Goal: Information Seeking & Learning: Check status

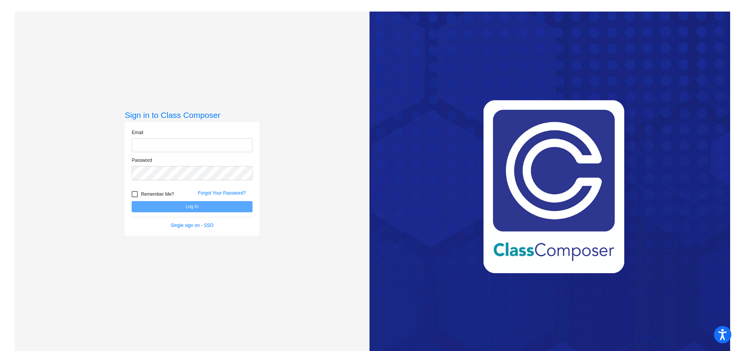
type input "[EMAIL_ADDRESS][DOMAIN_NAME]"
click at [161, 207] on button "Log In" at bounding box center [192, 206] width 121 height 11
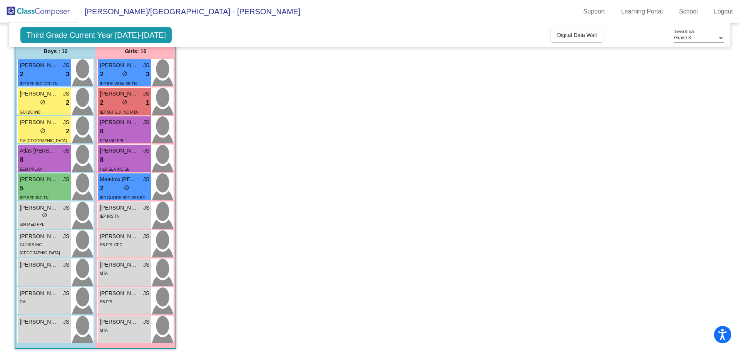
scroll to position [80, 0]
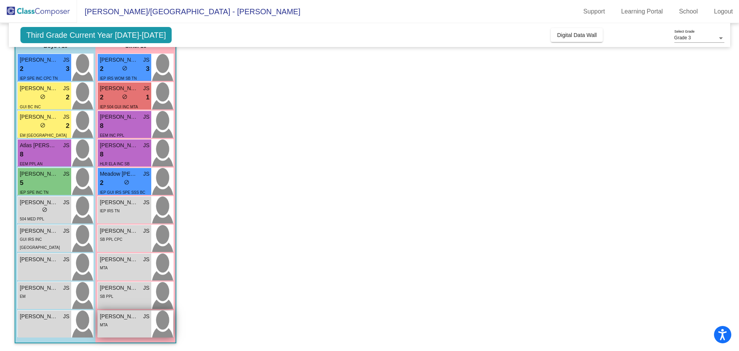
click at [109, 316] on span "[PERSON_NAME]" at bounding box center [119, 316] width 39 height 8
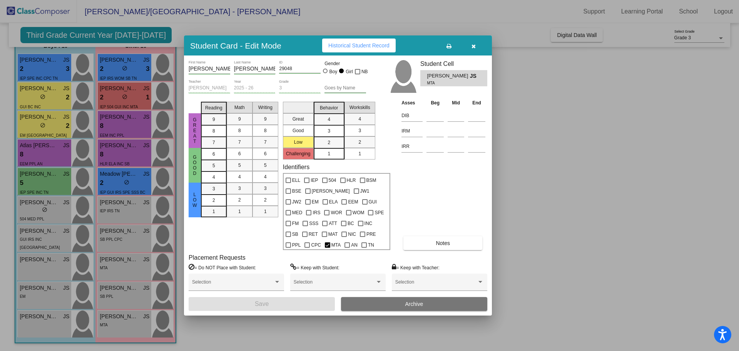
click at [475, 46] on icon "button" at bounding box center [474, 46] width 4 height 5
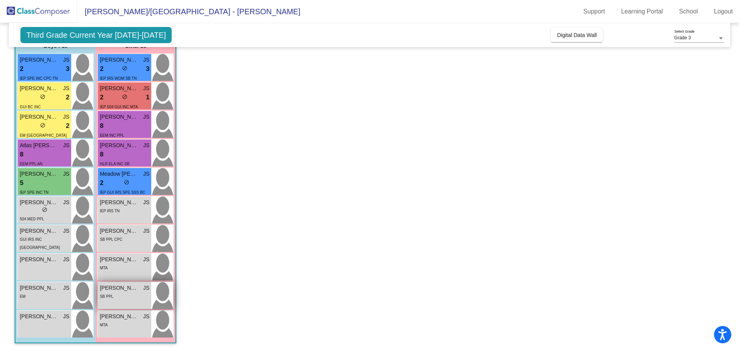
click at [120, 287] on span "[PERSON_NAME]" at bounding box center [119, 288] width 39 height 8
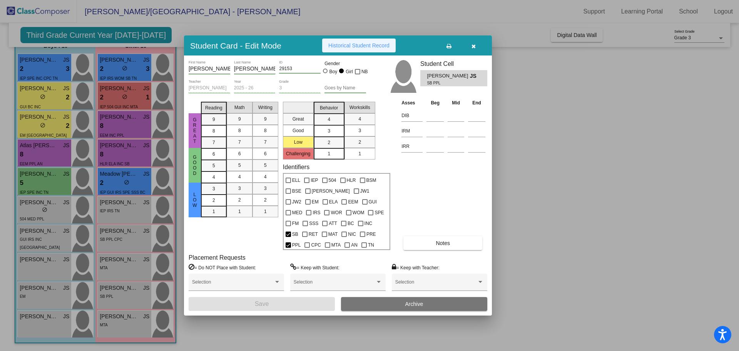
click at [382, 46] on span "Historical Student Record" at bounding box center [358, 45] width 61 height 6
click at [475, 46] on icon "button" at bounding box center [474, 46] width 4 height 5
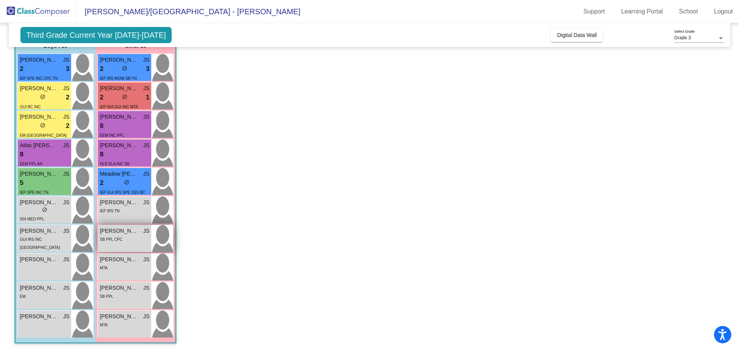
click at [128, 229] on span "[PERSON_NAME]" at bounding box center [119, 231] width 39 height 8
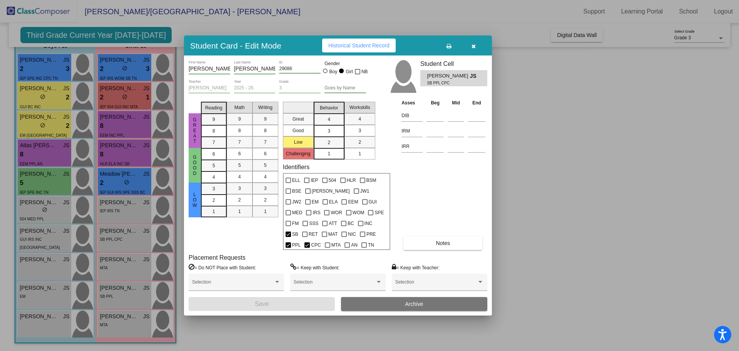
click at [366, 45] on span "Historical Student Record" at bounding box center [358, 45] width 61 height 6
click at [472, 45] on icon "button" at bounding box center [474, 46] width 4 height 5
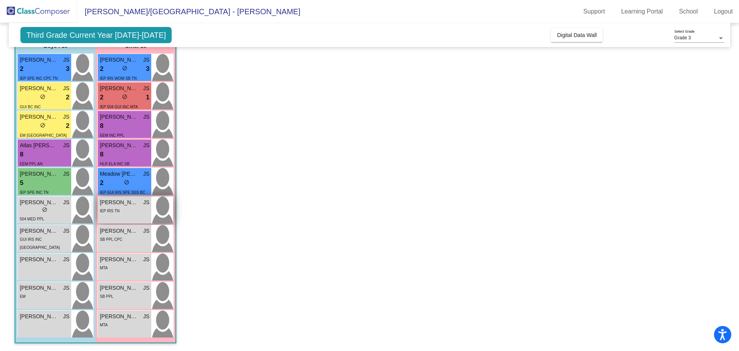
click at [118, 201] on span "[PERSON_NAME]" at bounding box center [119, 202] width 39 height 8
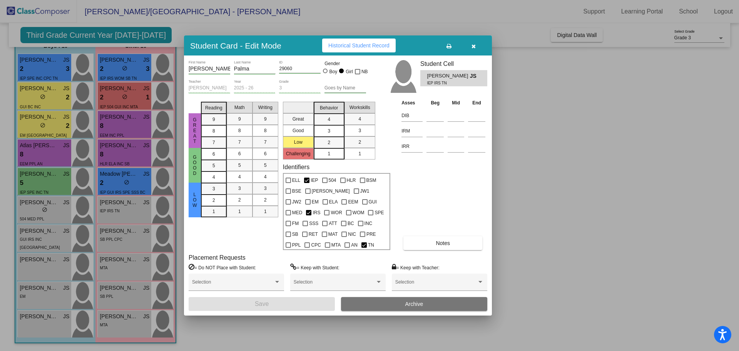
click at [473, 46] on icon "button" at bounding box center [474, 46] width 4 height 5
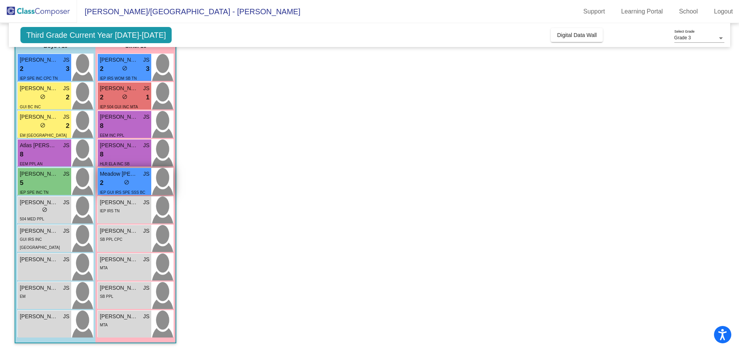
click at [128, 172] on span "Meadow [PERSON_NAME]" at bounding box center [119, 174] width 39 height 8
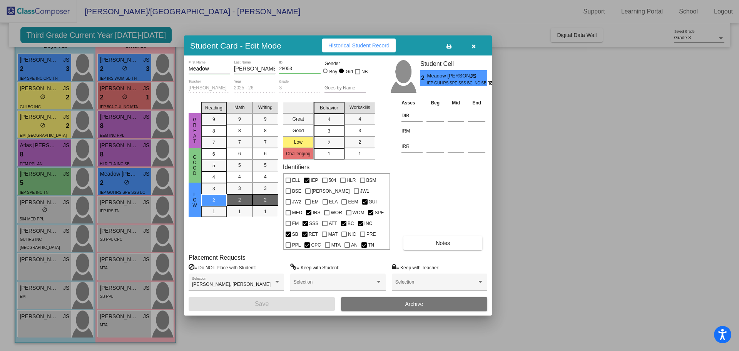
click at [374, 45] on span "Historical Student Record" at bounding box center [358, 45] width 61 height 6
click at [473, 44] on icon "button" at bounding box center [474, 46] width 4 height 5
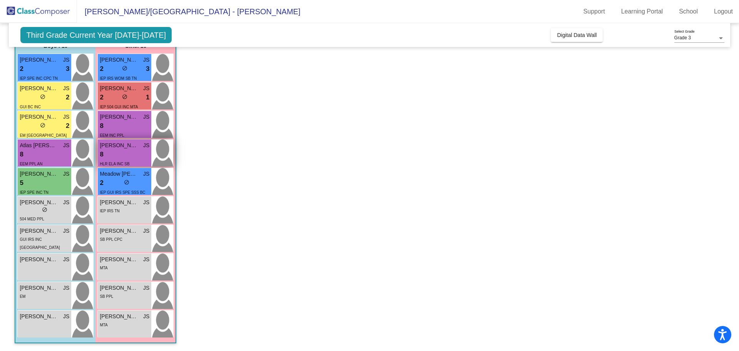
click at [119, 145] on span "[PERSON_NAME] [PERSON_NAME]" at bounding box center [119, 145] width 39 height 8
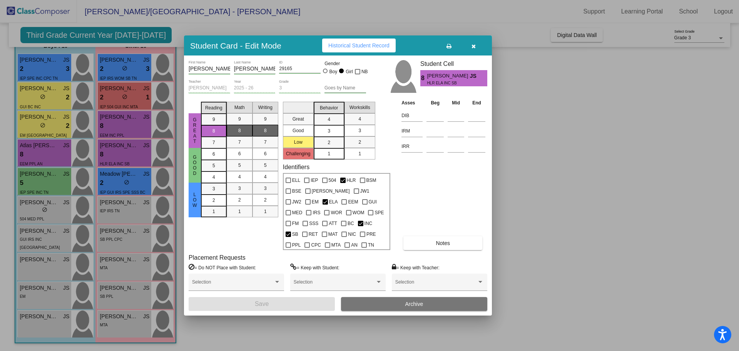
click at [474, 47] on icon "button" at bounding box center [474, 46] width 4 height 5
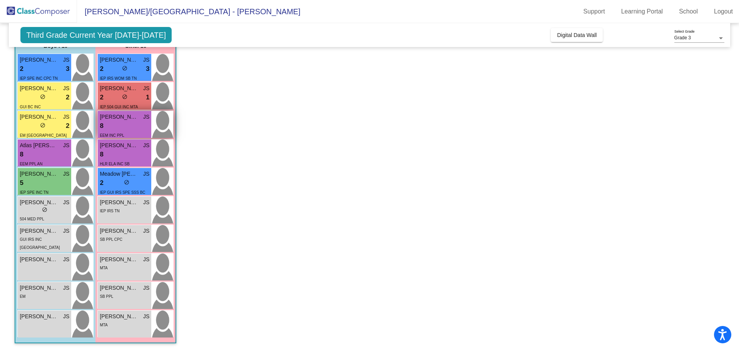
click at [118, 118] on span "[PERSON_NAME]" at bounding box center [119, 117] width 39 height 8
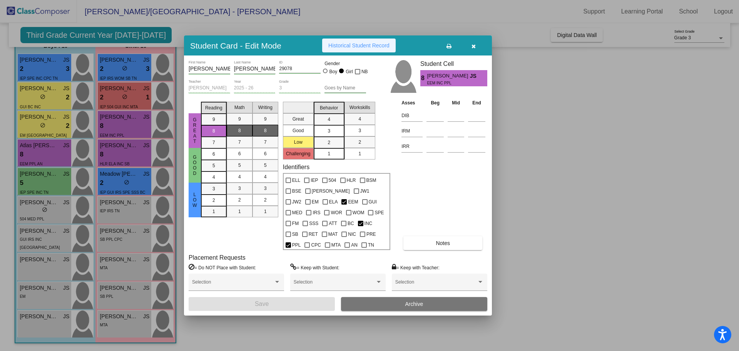
click at [359, 45] on span "Historical Student Record" at bounding box center [358, 45] width 61 height 6
click at [474, 47] on icon "button" at bounding box center [474, 46] width 4 height 5
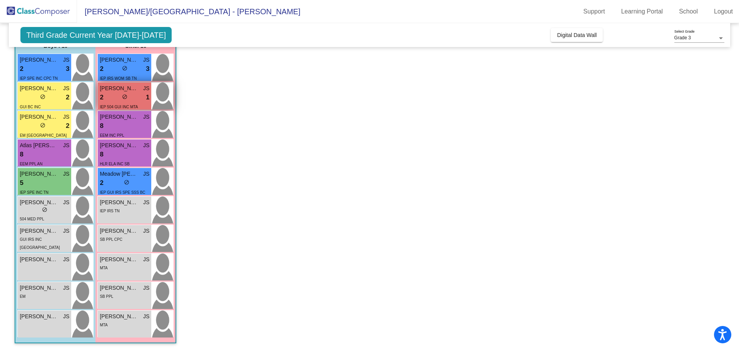
click at [121, 89] on span "[PERSON_NAME]" at bounding box center [119, 88] width 39 height 8
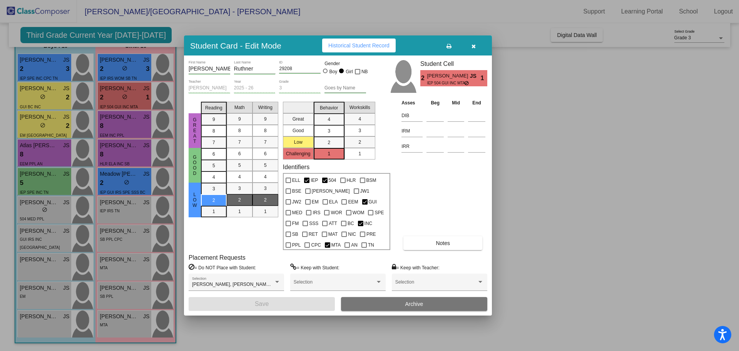
click at [475, 47] on icon "button" at bounding box center [474, 46] width 4 height 5
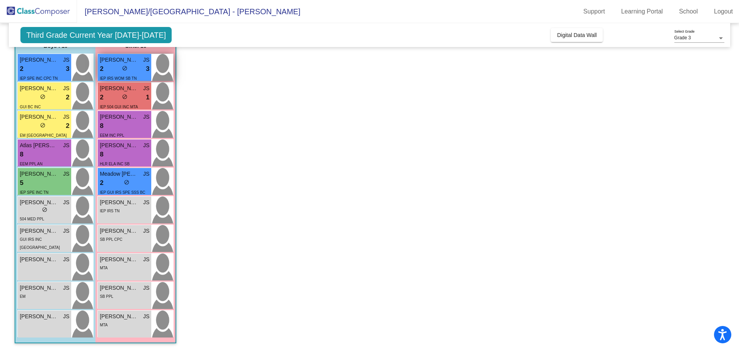
click at [113, 59] on span "[PERSON_NAME]" at bounding box center [119, 60] width 39 height 8
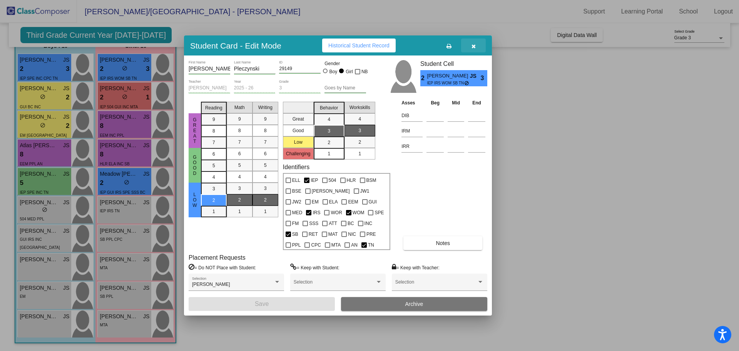
click at [473, 47] on icon "button" at bounding box center [474, 46] width 4 height 5
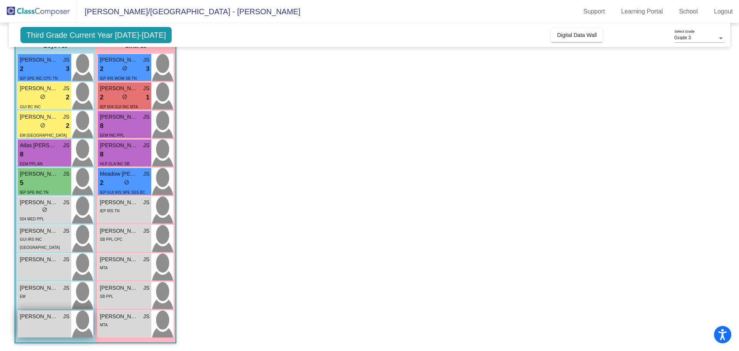
click at [34, 315] on span "[PERSON_NAME]" at bounding box center [39, 316] width 39 height 8
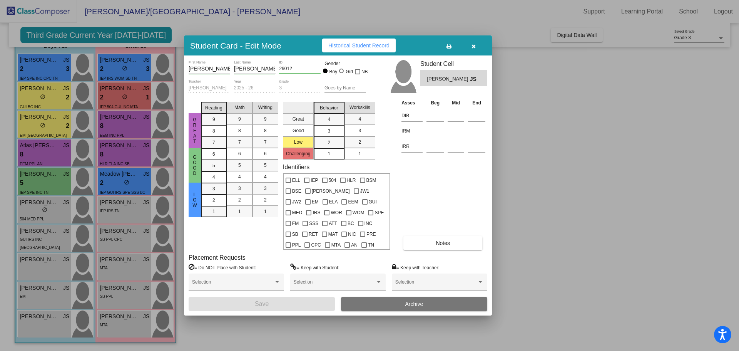
click at [476, 48] on button "button" at bounding box center [473, 46] width 25 height 14
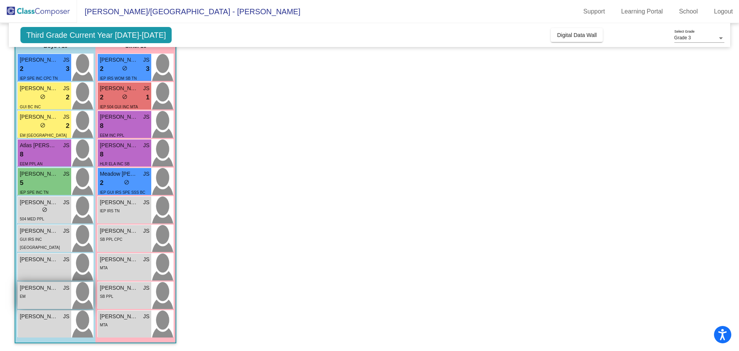
click at [32, 293] on div "EM" at bounding box center [45, 296] width 50 height 8
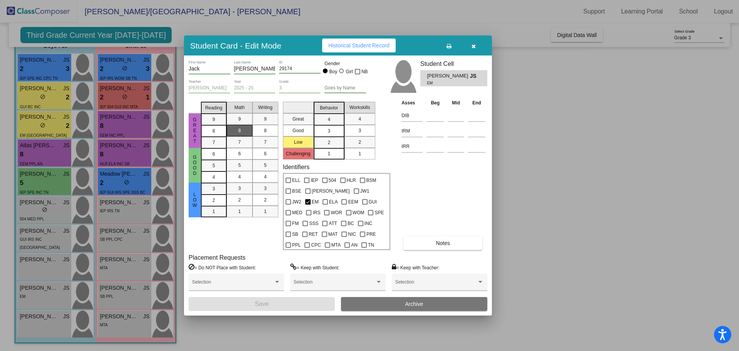
click at [476, 44] on button "button" at bounding box center [473, 46] width 25 height 14
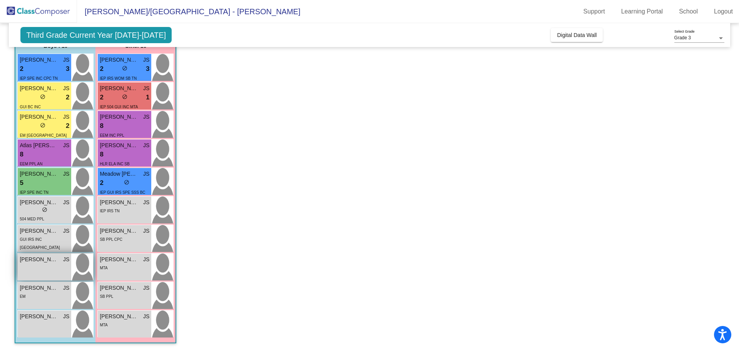
click at [48, 261] on span "[PERSON_NAME]" at bounding box center [39, 259] width 39 height 8
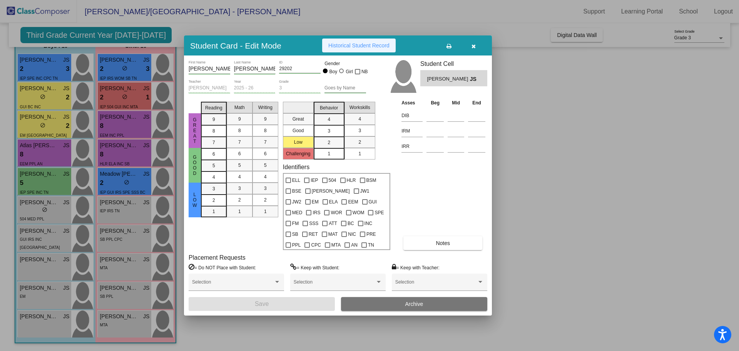
click at [372, 45] on span "Historical Student Record" at bounding box center [358, 45] width 61 height 6
click at [474, 46] on icon "button" at bounding box center [474, 46] width 4 height 5
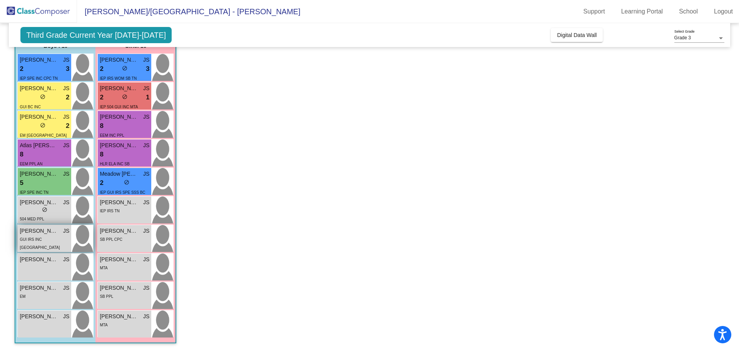
click at [29, 232] on span "[PERSON_NAME]" at bounding box center [39, 231] width 39 height 8
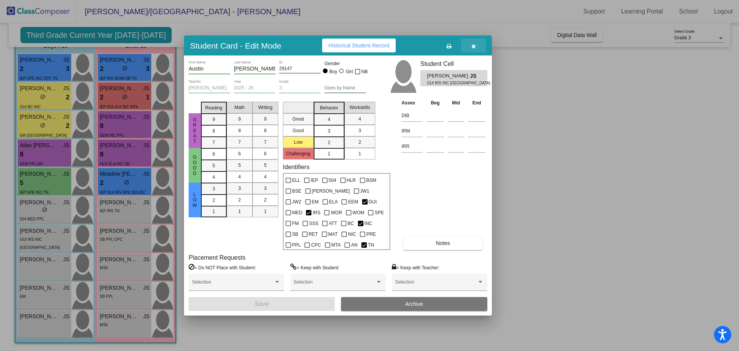
click at [474, 48] on icon "button" at bounding box center [474, 46] width 4 height 5
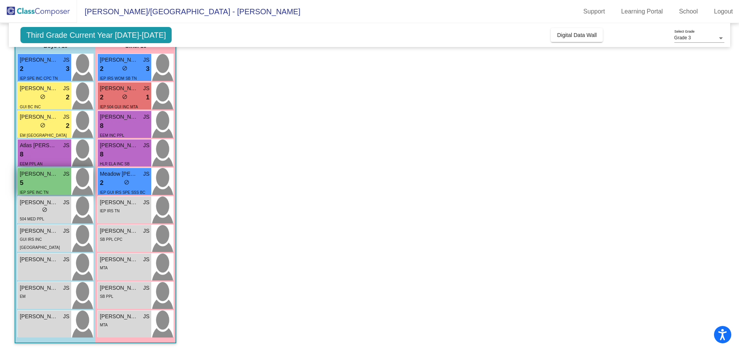
click at [36, 174] on span "[PERSON_NAME]" at bounding box center [39, 174] width 39 height 8
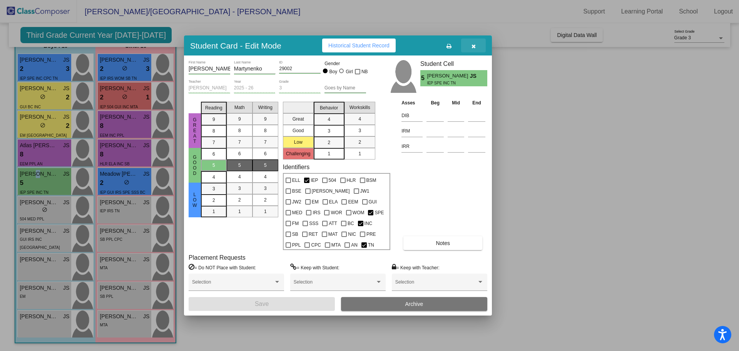
click at [477, 46] on button "button" at bounding box center [473, 46] width 25 height 14
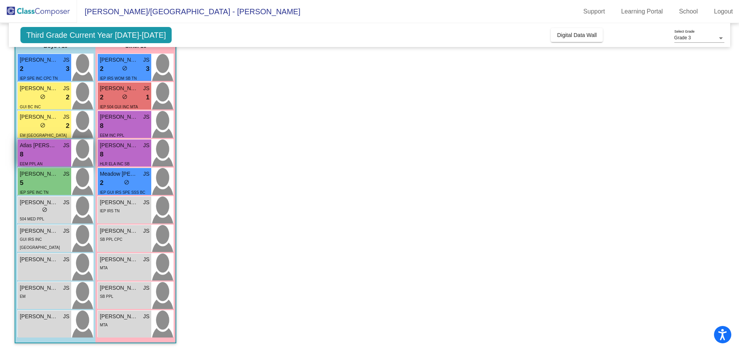
click at [49, 146] on span "Atlas [PERSON_NAME]" at bounding box center [39, 145] width 39 height 8
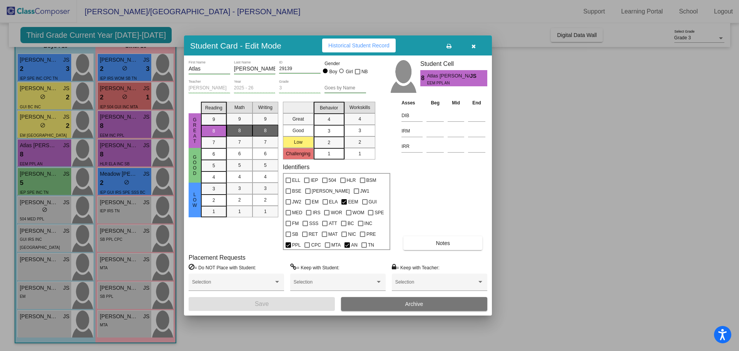
click at [361, 48] on span "Historical Student Record" at bounding box center [358, 45] width 61 height 6
drag, startPoint x: 476, startPoint y: 44, endPoint x: 464, endPoint y: 54, distance: 15.3
click at [474, 46] on button "button" at bounding box center [473, 46] width 25 height 14
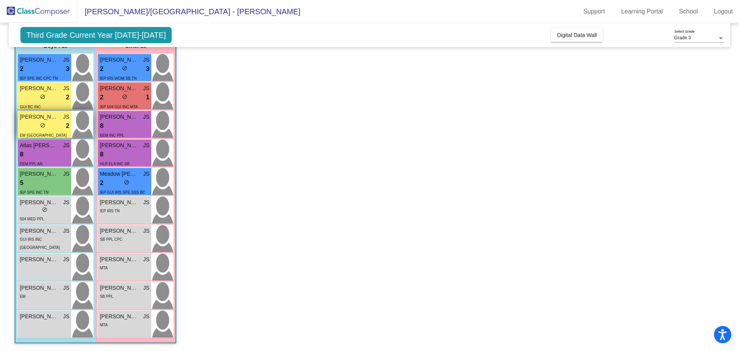
click at [49, 116] on span "[PERSON_NAME]" at bounding box center [39, 117] width 39 height 8
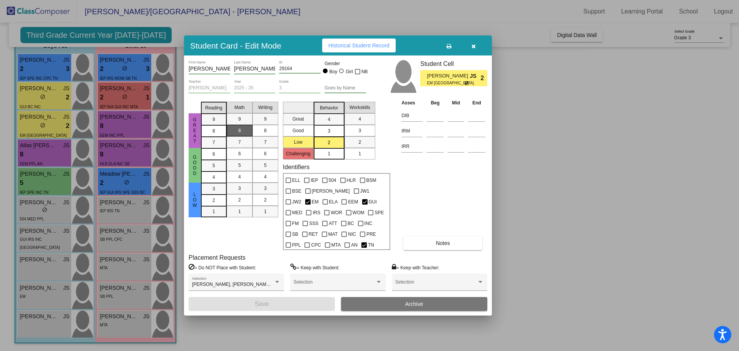
click at [339, 47] on span "Historical Student Record" at bounding box center [358, 45] width 61 height 6
click at [473, 45] on icon "button" at bounding box center [474, 46] width 4 height 5
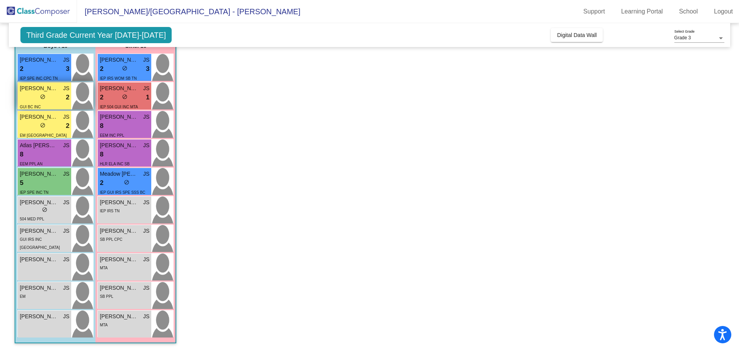
click at [40, 90] on span "[PERSON_NAME]" at bounding box center [39, 88] width 39 height 8
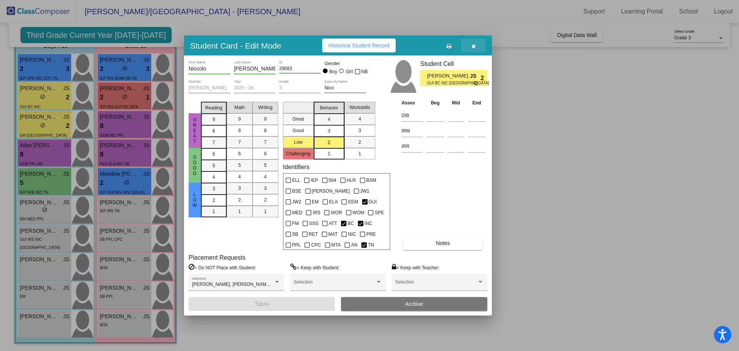
click at [472, 45] on icon "button" at bounding box center [474, 46] width 4 height 5
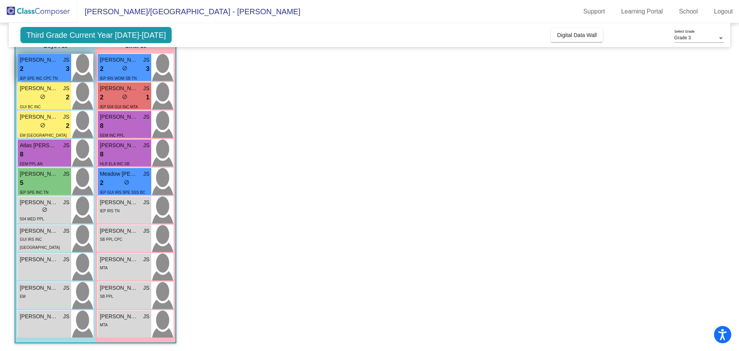
click at [44, 60] on span "[PERSON_NAME]" at bounding box center [39, 60] width 39 height 8
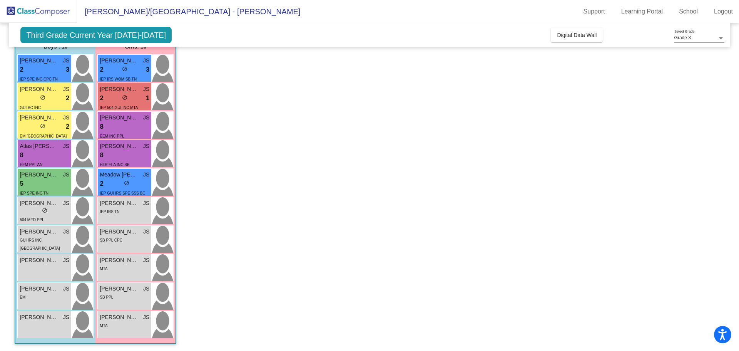
scroll to position [80, 0]
